Goal: Task Accomplishment & Management: Manage account settings

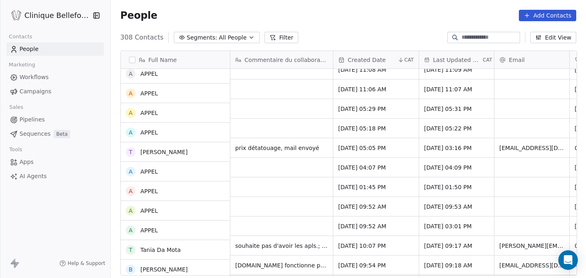
scroll to position [967, 0]
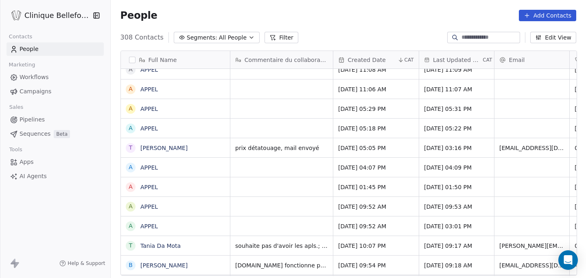
click at [478, 41] on input at bounding box center [490, 37] width 57 height 8
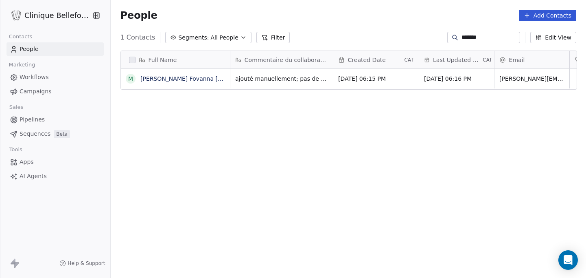
scroll to position [244, 476]
type input "*******"
click at [186, 78] on link "Mendy Fovanna Stoller" at bounding box center [201, 78] width 123 height 7
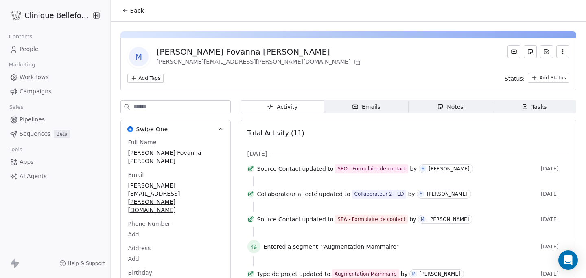
click at [127, 8] on icon at bounding box center [125, 10] width 7 height 7
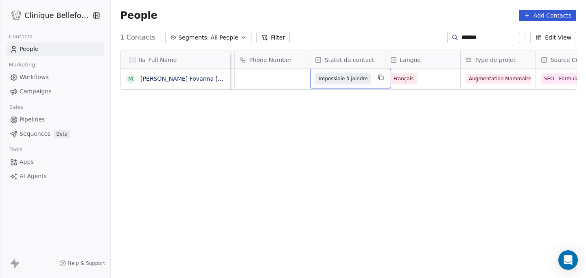
click at [342, 81] on span "Impossible à joindre" at bounding box center [343, 78] width 49 height 8
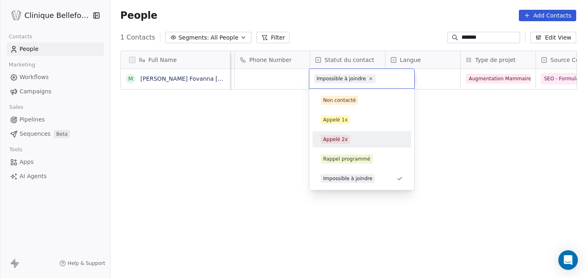
click at [337, 136] on div "Appelé 2x" at bounding box center [335, 139] width 24 height 7
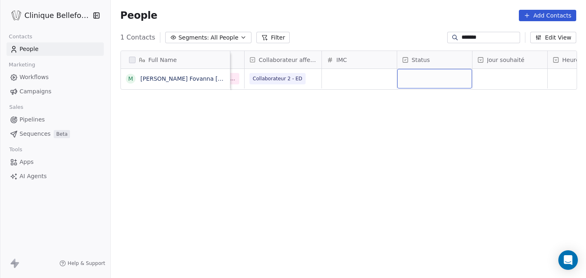
click at [455, 79] on div "grid" at bounding box center [434, 79] width 75 height 20
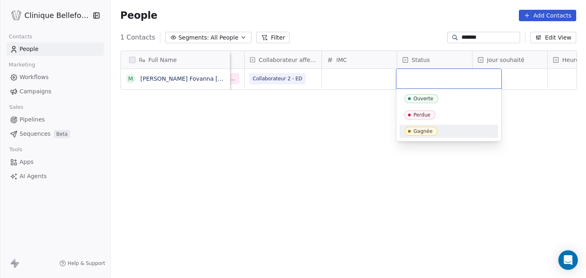
click at [421, 134] on span "Gagnée" at bounding box center [421, 131] width 33 height 9
